Goal: Transaction & Acquisition: Obtain resource

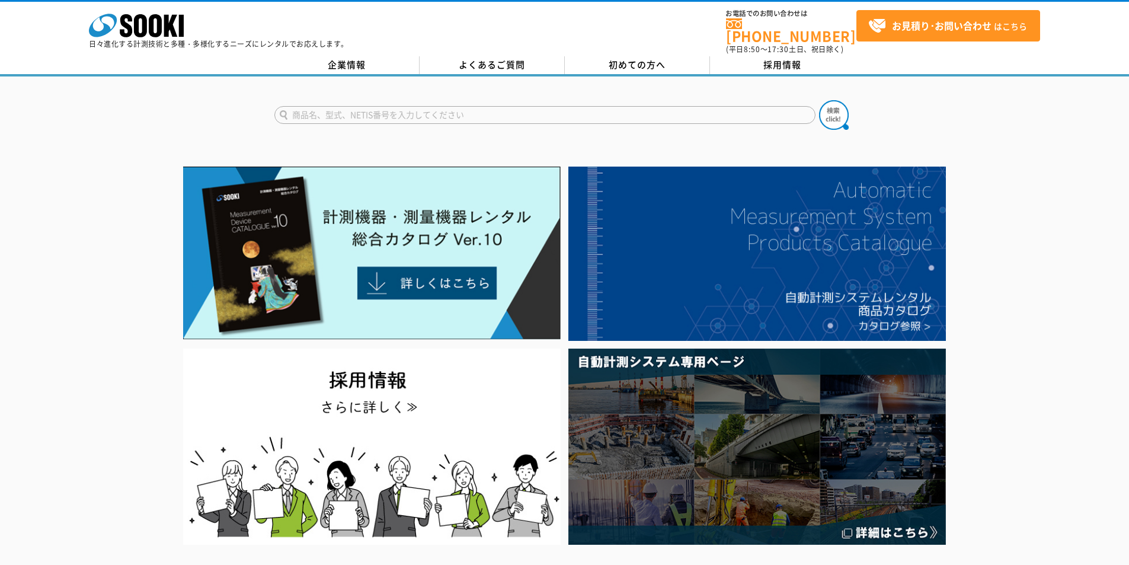
click at [661, 107] on input "text" at bounding box center [544, 115] width 541 height 18
click at [416, 127] on div "ULT-5000" at bounding box center [387, 131] width 224 height 15
type input "ULT-5000"
click at [835, 108] on img at bounding box center [834, 115] width 30 height 30
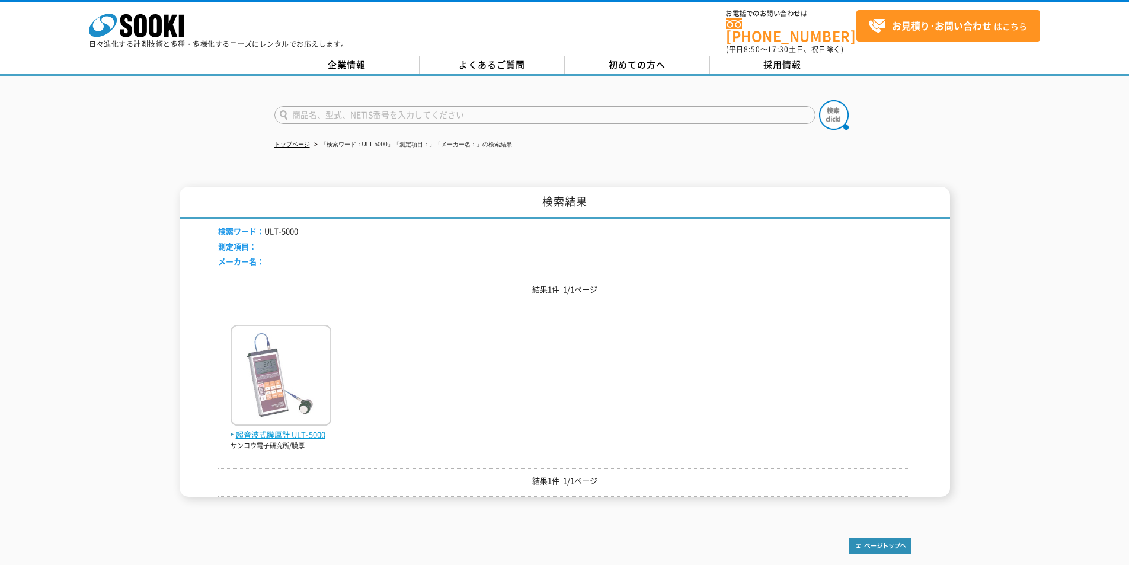
click at [299, 429] on span "超音波式膜厚計 ULT-5000" at bounding box center [281, 435] width 101 height 12
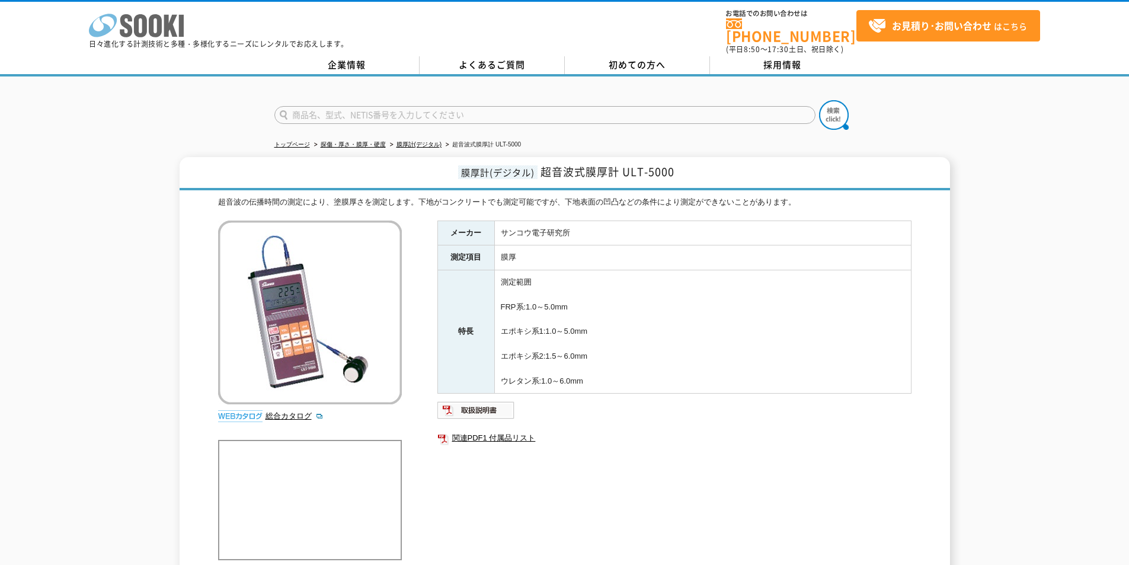
click at [166, 23] on polygon at bounding box center [171, 26] width 14 height 22
